Goal: Task Accomplishment & Management: Use online tool/utility

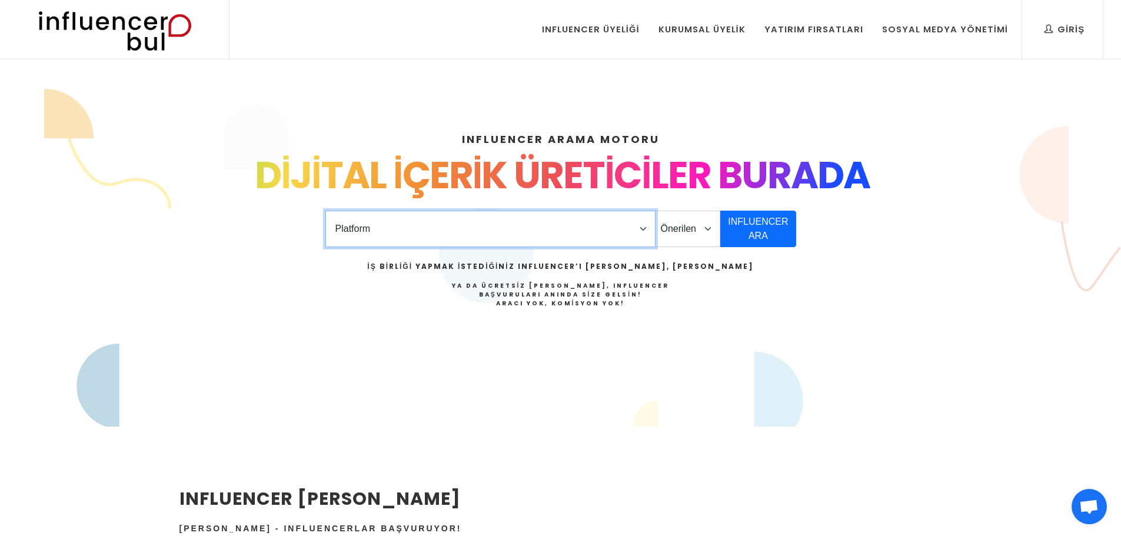
click at [646, 211] on select "Platform Instagram Facebook Youtube Tiktok Twitter Twitch" at bounding box center [490, 229] width 330 height 36
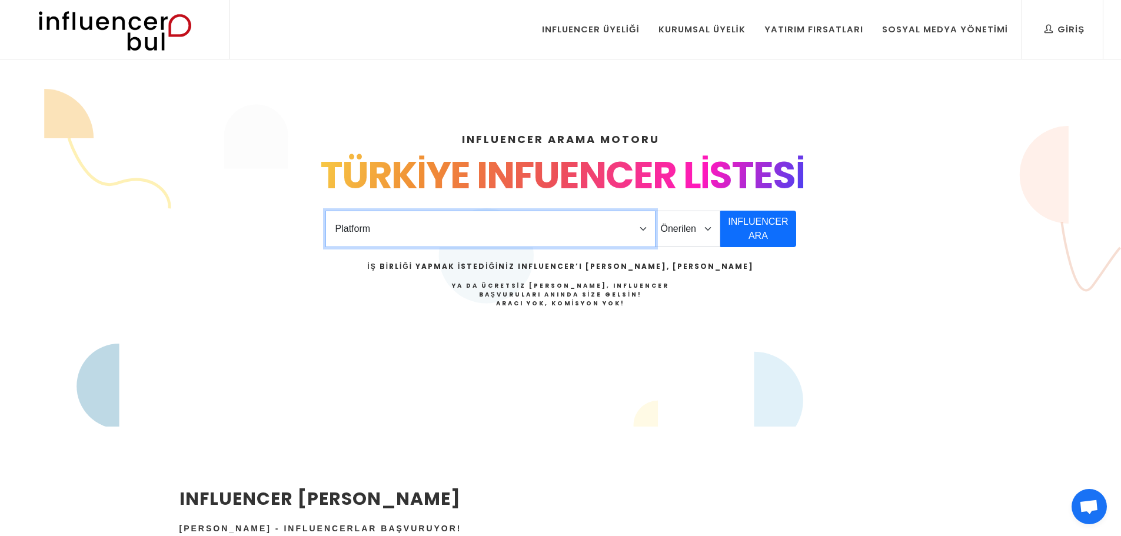
select select "1"
click at [325, 211] on select "Platform Instagram Facebook Youtube Tiktok Twitter Twitch" at bounding box center [490, 229] width 330 height 36
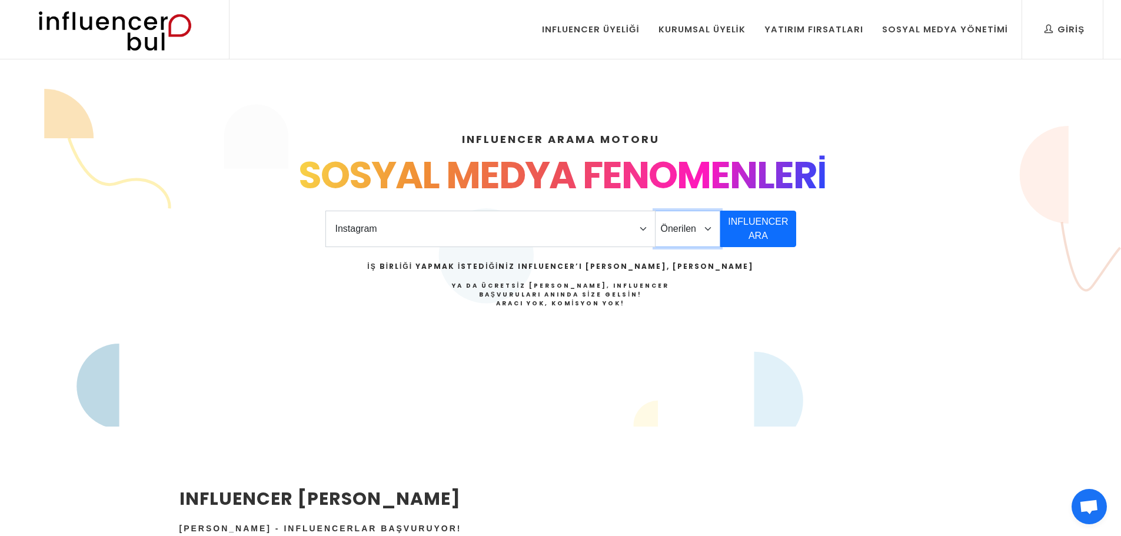
click at [721, 211] on select "Önerilen Influencerlar Aile & [PERSON_NAME] & [PERSON_NAME] [PERSON_NAME] & Giy…" at bounding box center [688, 229] width 66 height 36
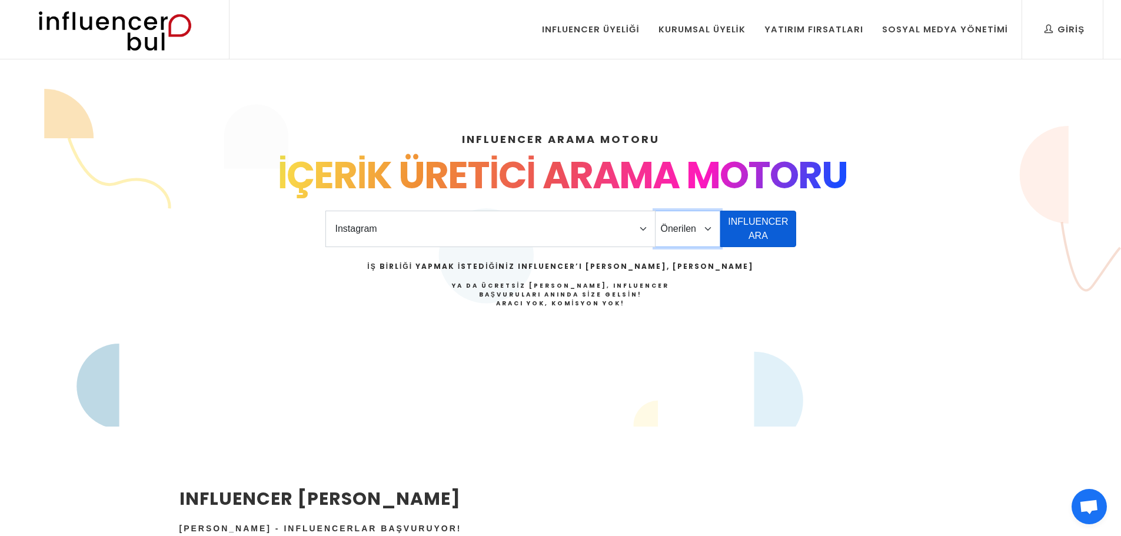
select select "37"
click at [769, 211] on button "INFLUENCER ARA" at bounding box center [757, 229] width 75 height 36
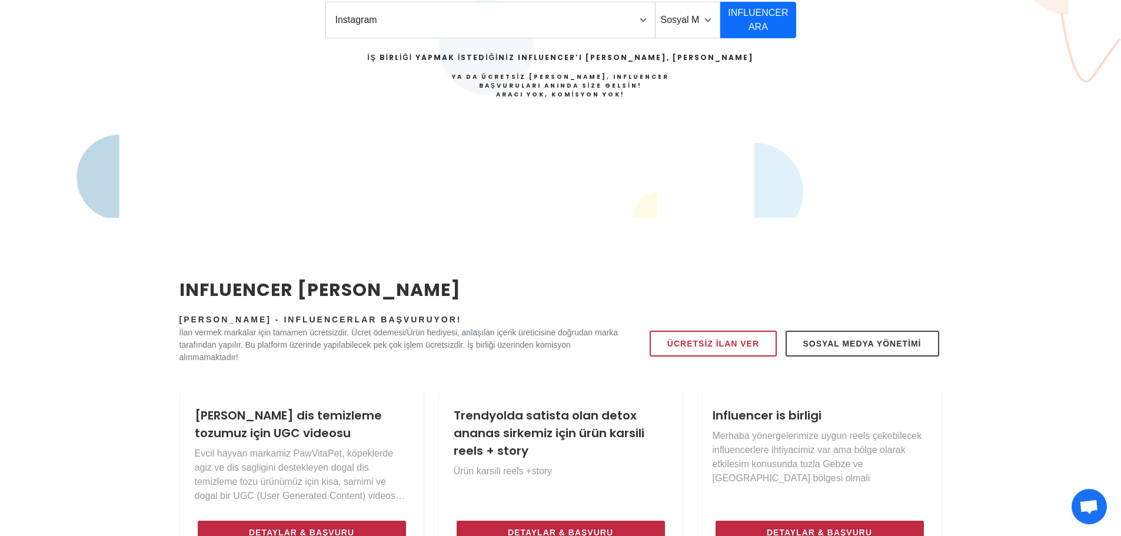
scroll to position [212, 0]
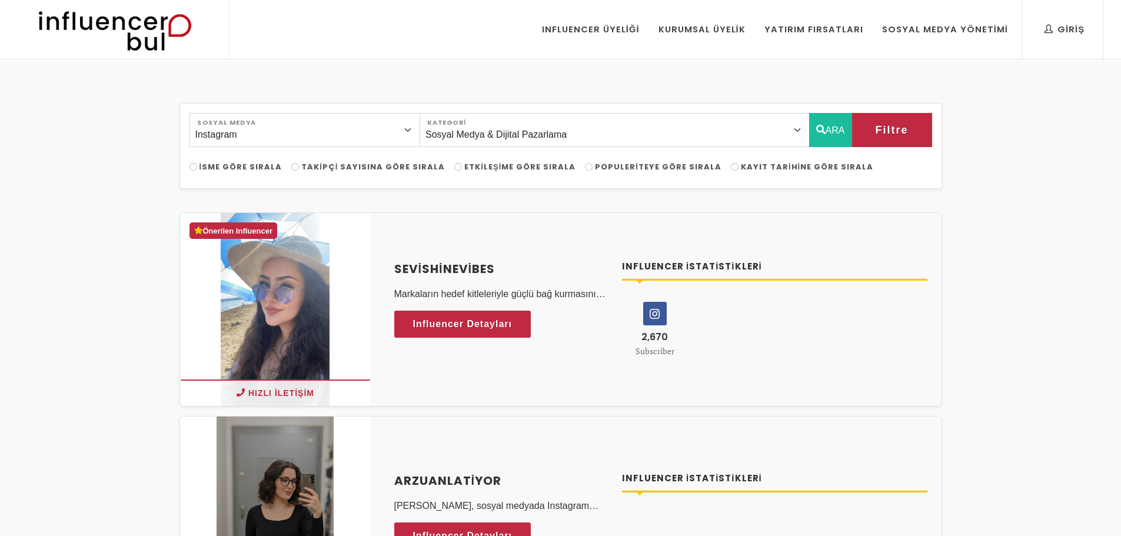
select select "37"
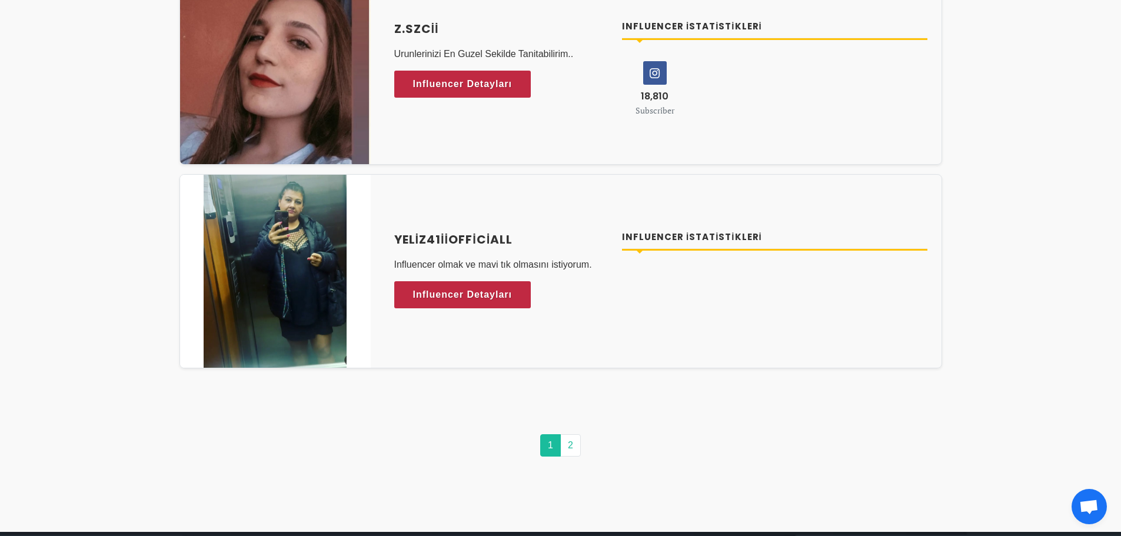
scroll to position [5953, 0]
